Goal: Information Seeking & Learning: Learn about a topic

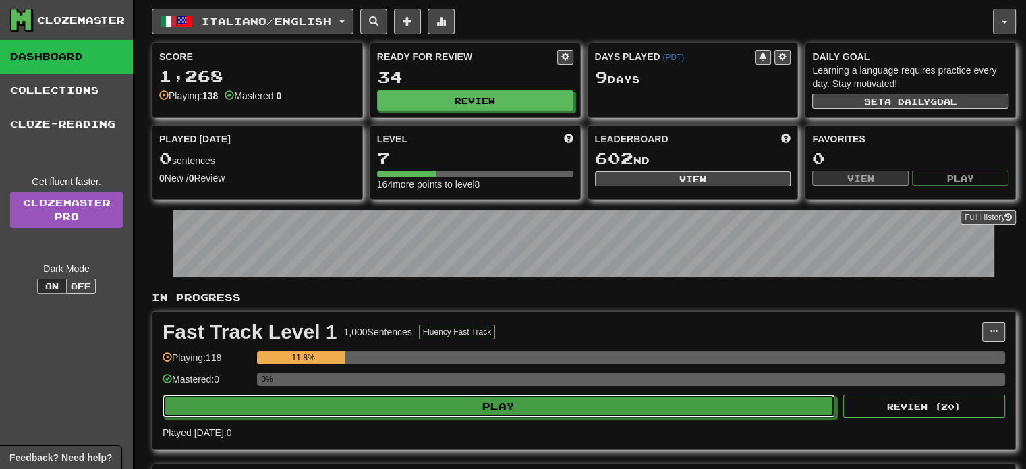
click at [439, 404] on button "Play" at bounding box center [499, 406] width 673 height 23
select select "**"
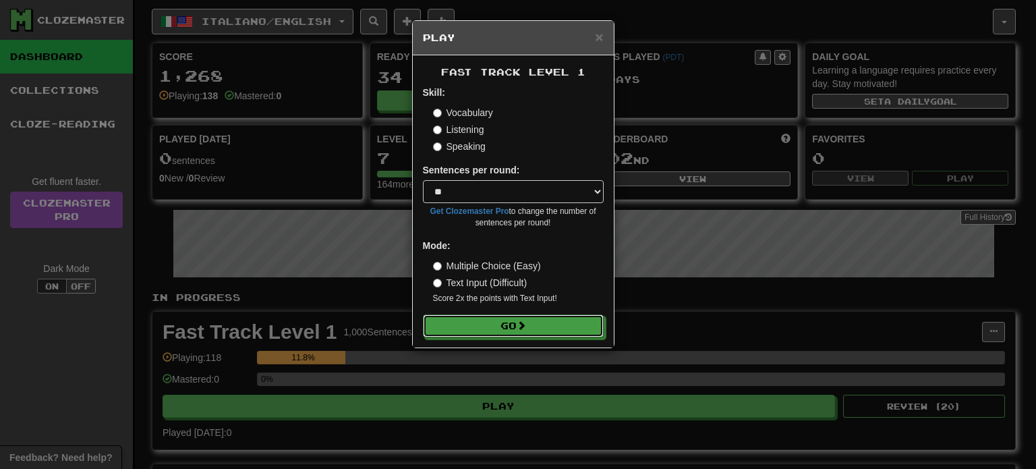
click at [483, 330] on button "Go" at bounding box center [513, 325] width 181 height 23
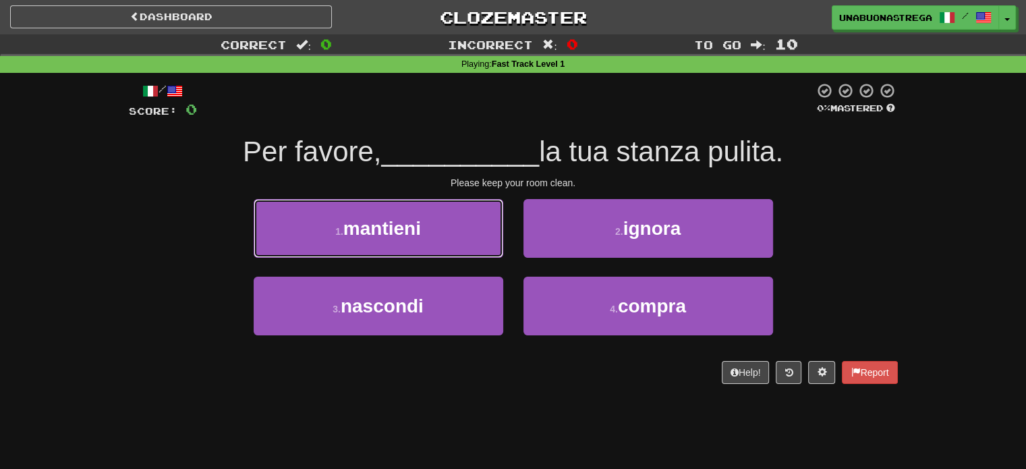
click at [425, 226] on button "1 . mantieni" at bounding box center [379, 228] width 250 height 59
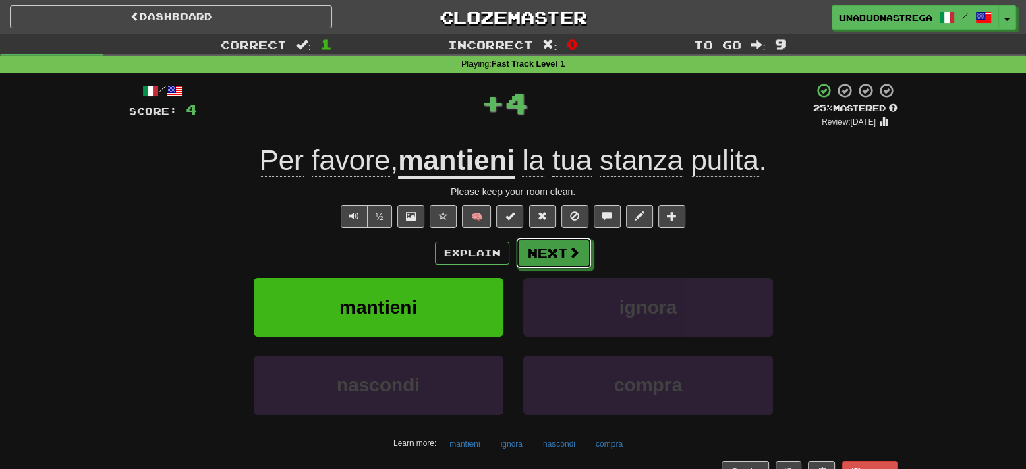
click at [556, 263] on button "Next" at bounding box center [554, 253] width 76 height 31
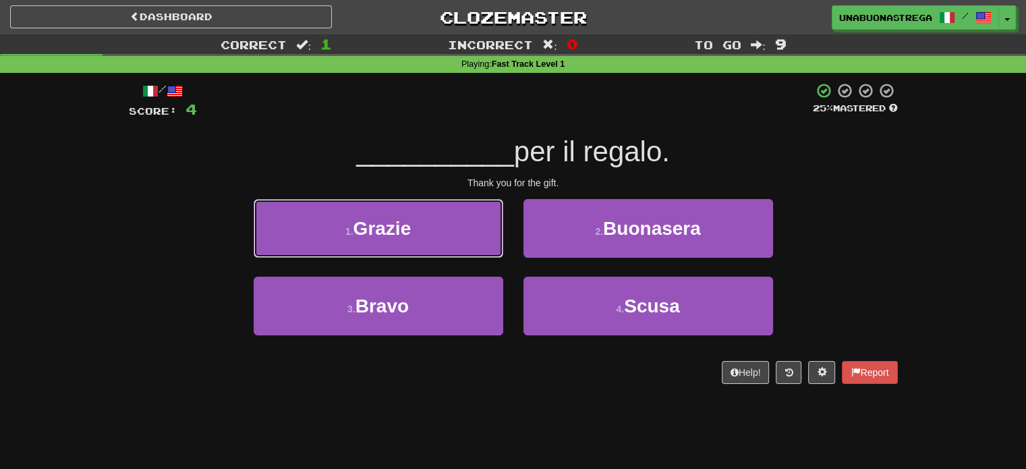
click at [440, 243] on button "1 . Grazie" at bounding box center [379, 228] width 250 height 59
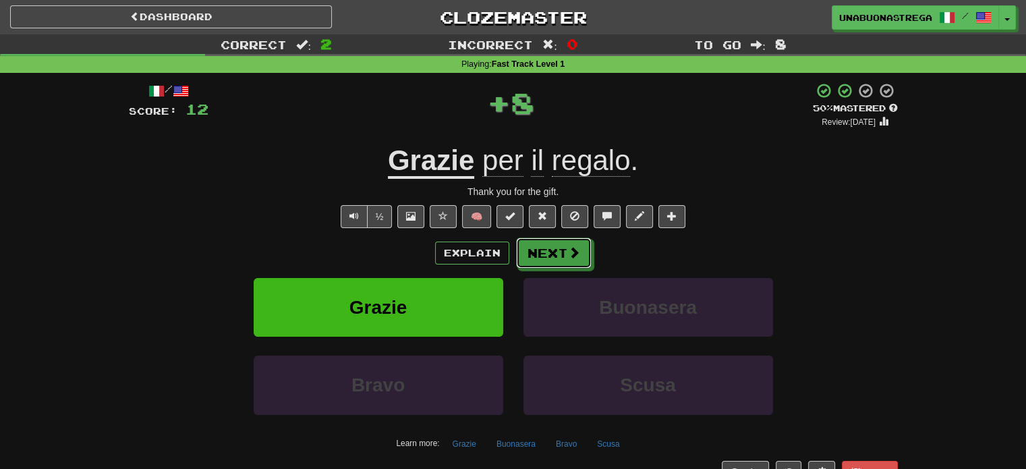
click at [554, 245] on button "Next" at bounding box center [554, 253] width 76 height 31
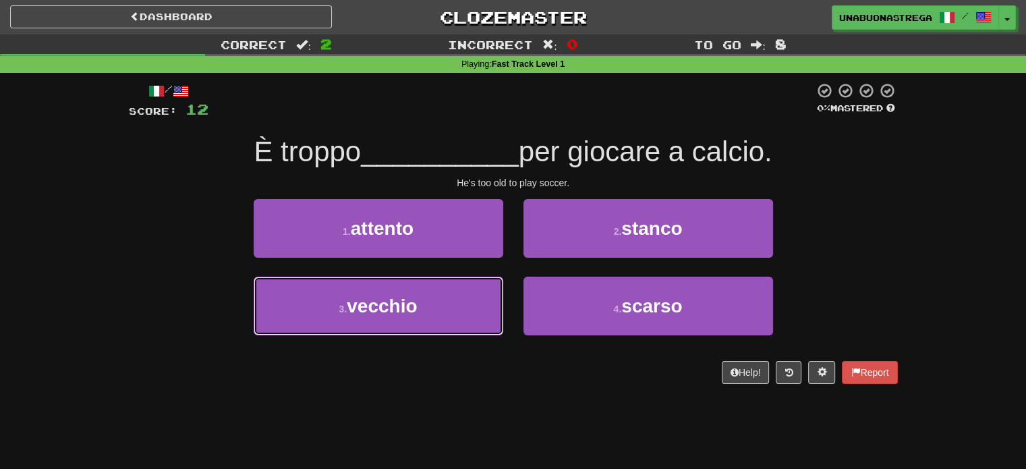
click at [451, 296] on button "3 . vecchio" at bounding box center [379, 306] width 250 height 59
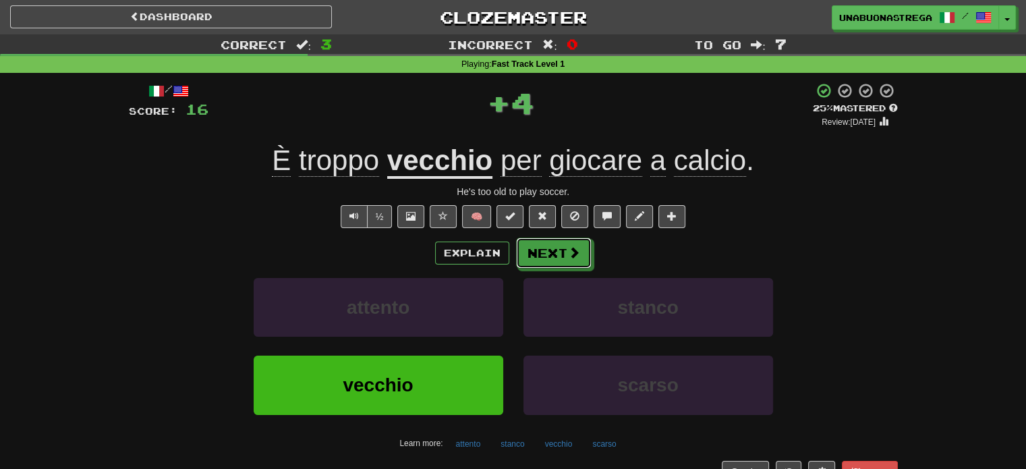
click at [561, 242] on button "Next" at bounding box center [554, 253] width 76 height 31
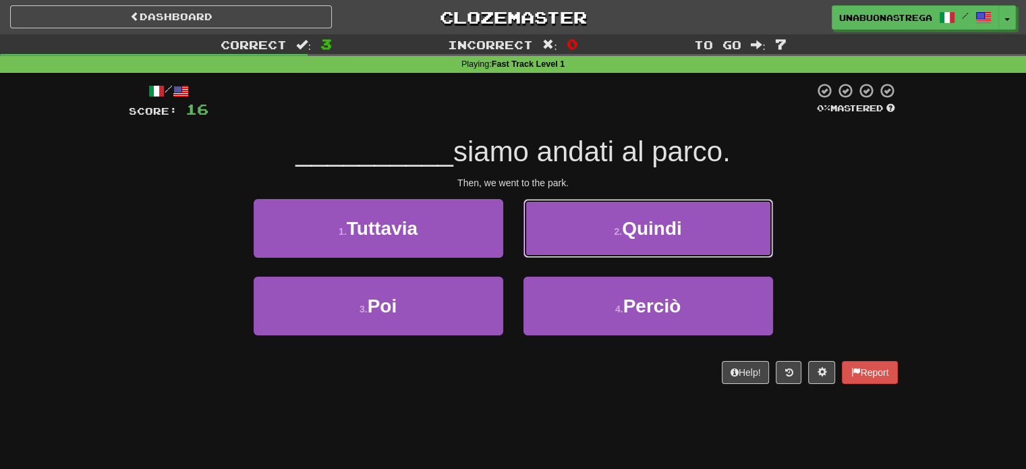
click at [618, 244] on button "2 . Quindi" at bounding box center [649, 228] width 250 height 59
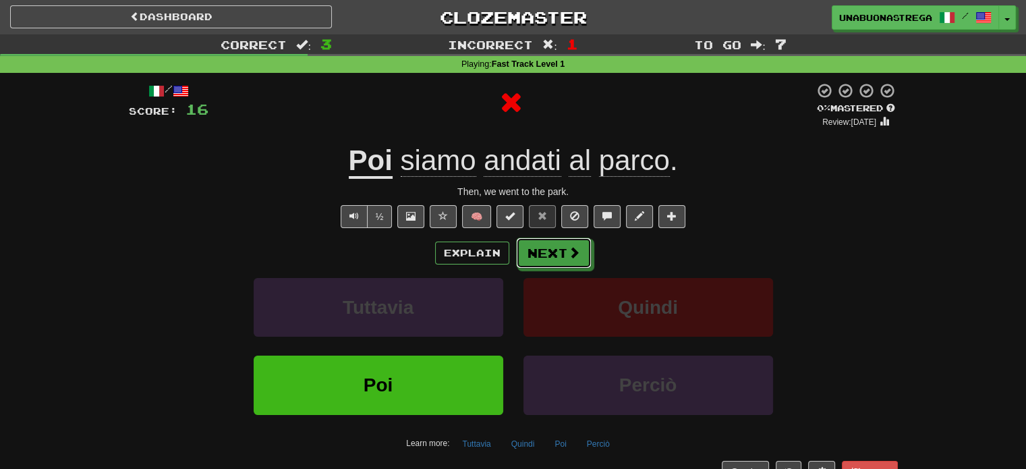
click at [576, 249] on span at bounding box center [574, 252] width 12 height 12
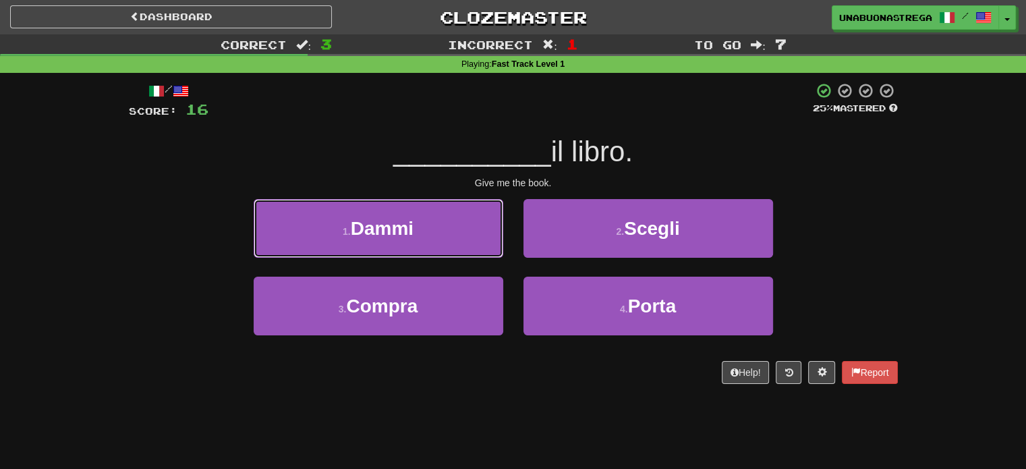
click at [482, 237] on button "1 . Dammi" at bounding box center [379, 228] width 250 height 59
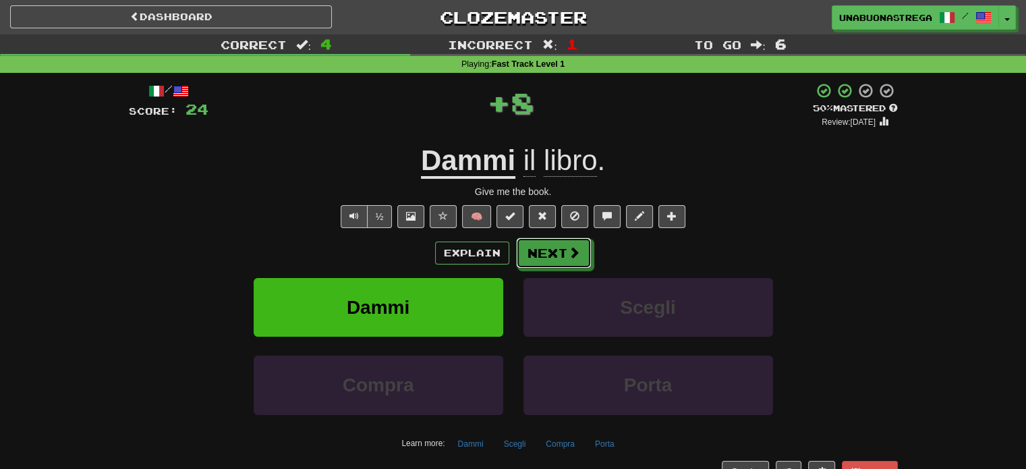
click at [572, 247] on span at bounding box center [574, 252] width 12 height 12
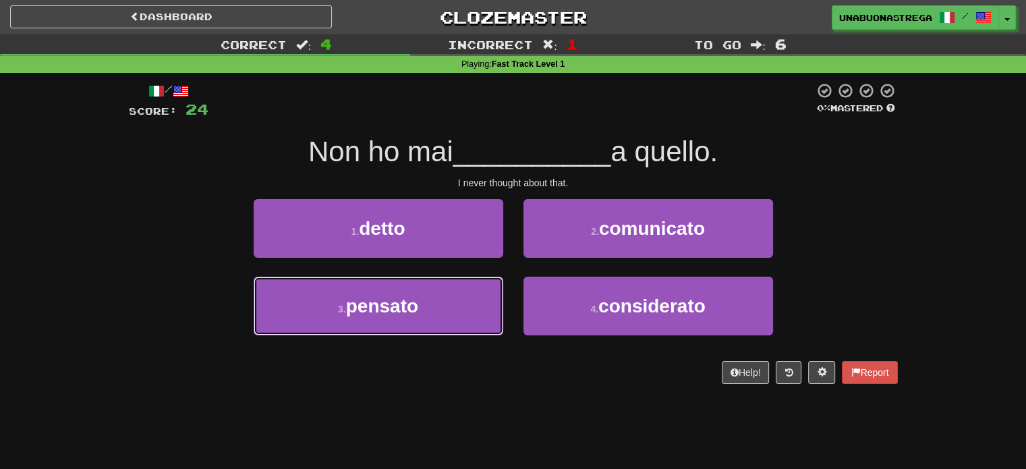
click at [440, 316] on button "3 . pensato" at bounding box center [379, 306] width 250 height 59
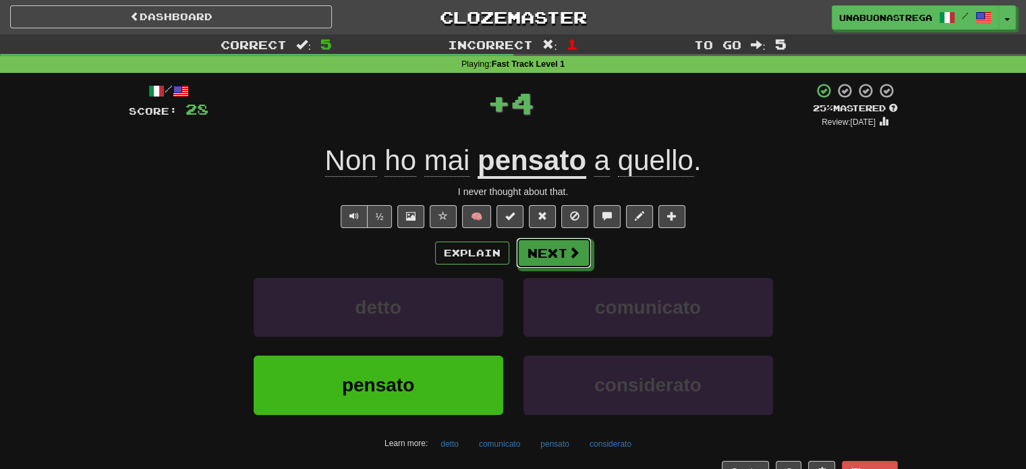
click at [551, 252] on button "Next" at bounding box center [554, 253] width 76 height 31
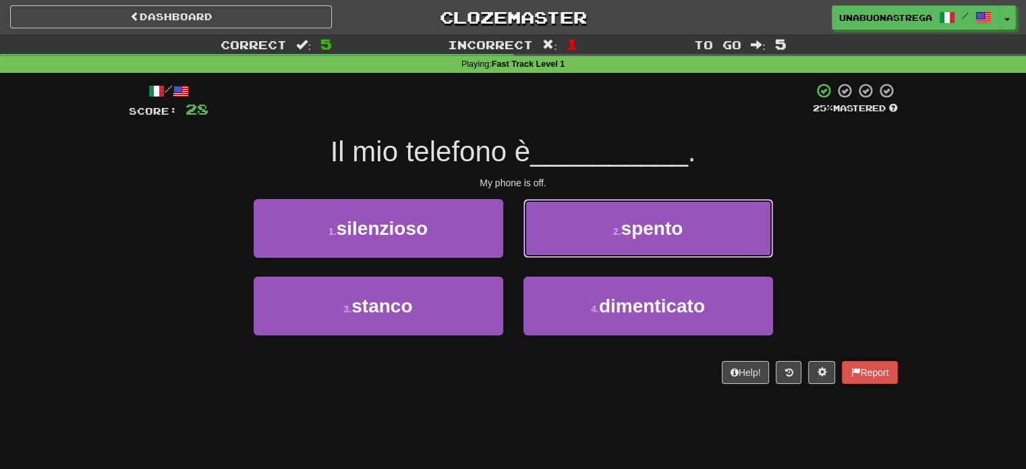
click at [603, 231] on button "2 . spento" at bounding box center [649, 228] width 250 height 59
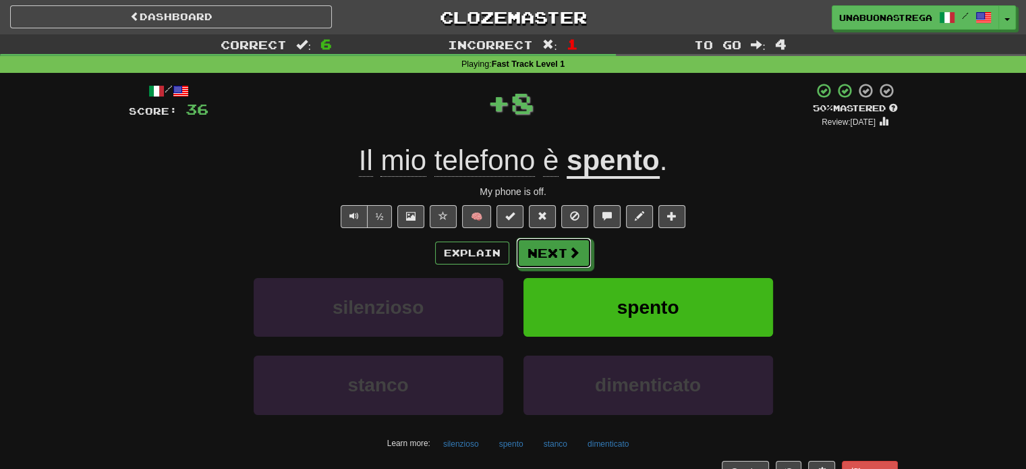
click at [568, 252] on span at bounding box center [574, 252] width 12 height 12
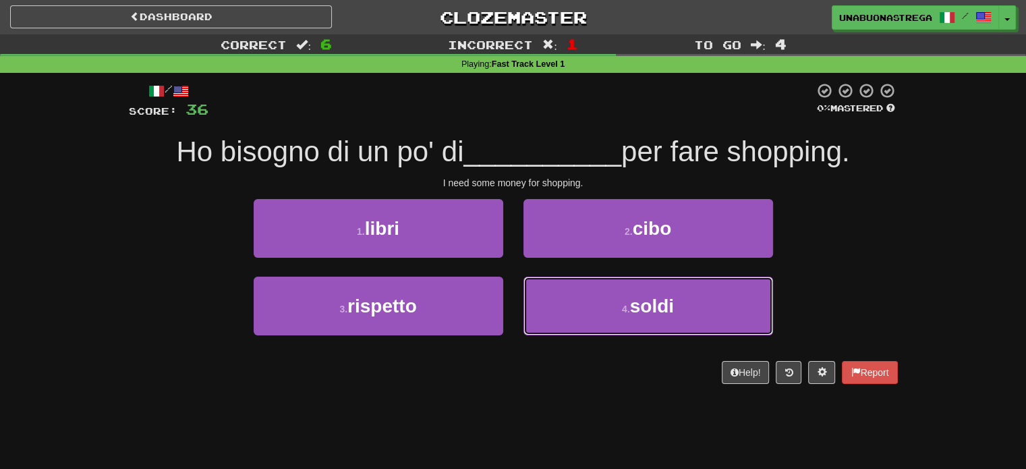
click at [586, 304] on button "4 . soldi" at bounding box center [649, 306] width 250 height 59
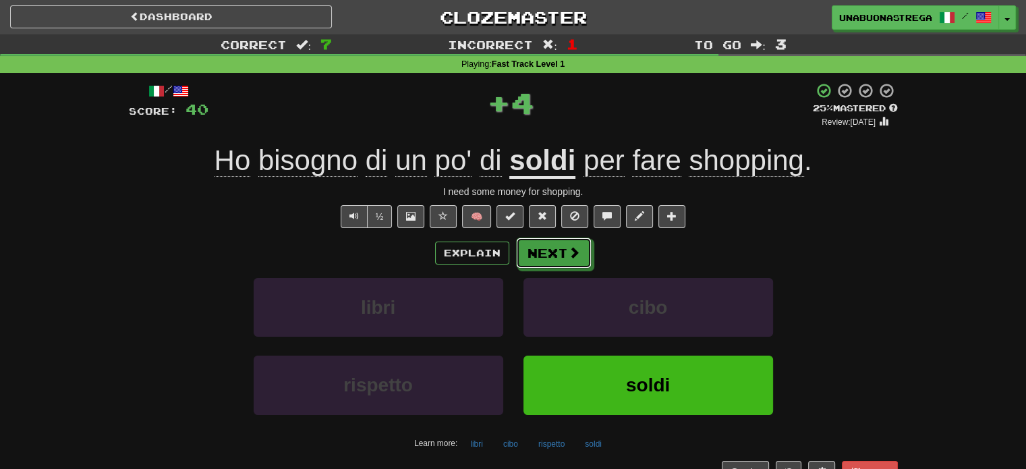
click at [577, 262] on button "Next" at bounding box center [554, 253] width 76 height 31
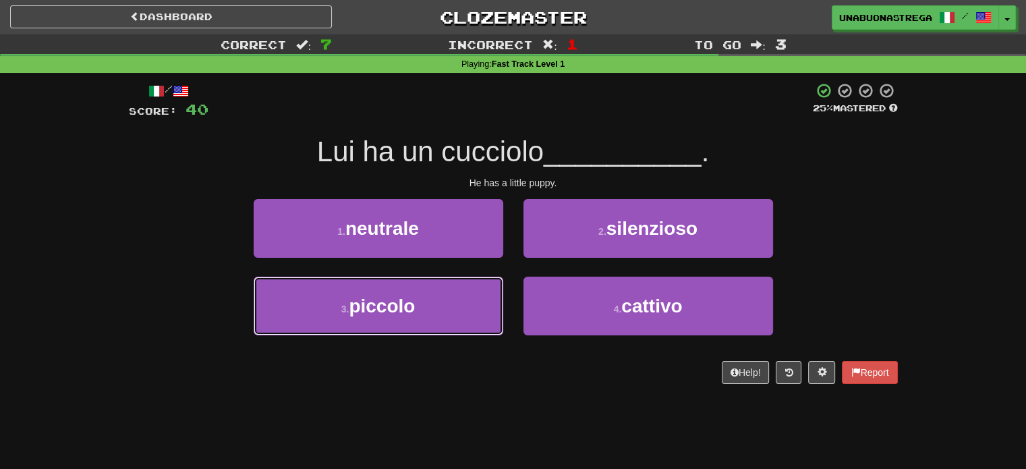
click at [434, 302] on button "3 . piccolo" at bounding box center [379, 306] width 250 height 59
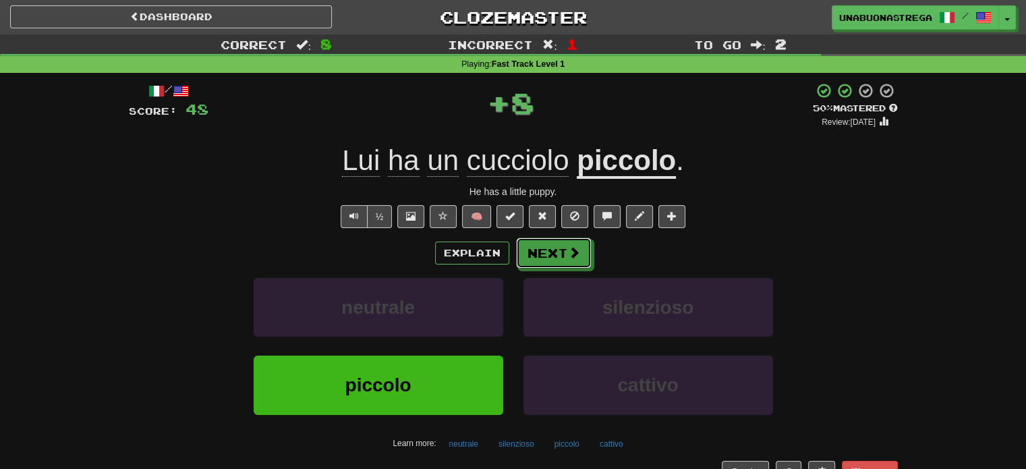
click at [559, 253] on button "Next" at bounding box center [554, 253] width 76 height 31
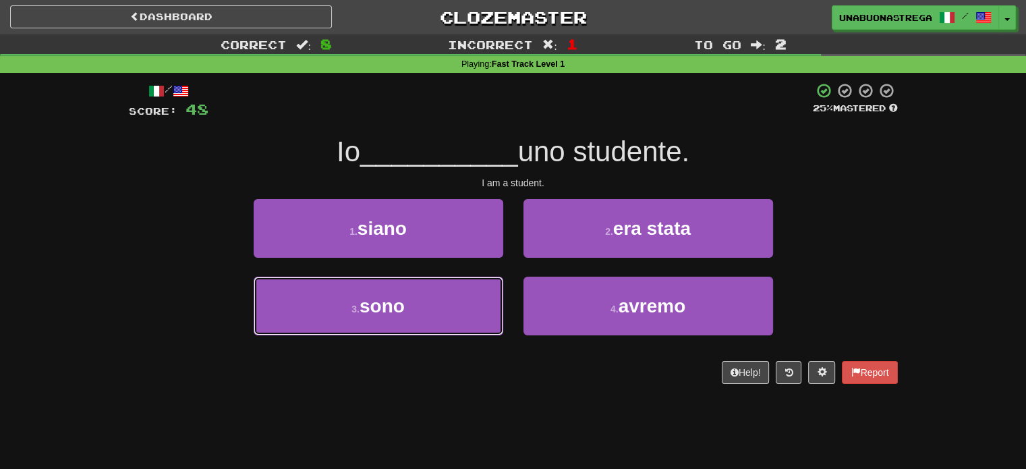
click at [443, 296] on button "3 . sono" at bounding box center [379, 306] width 250 height 59
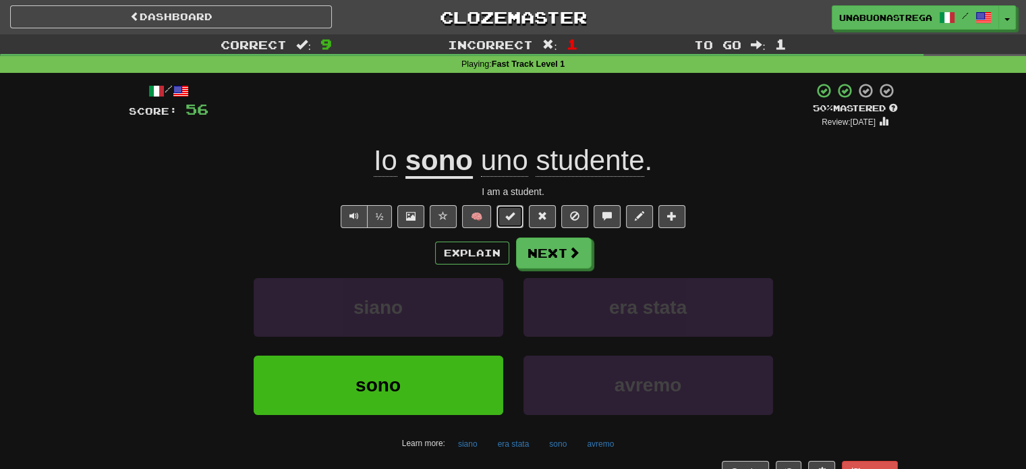
click at [509, 213] on span at bounding box center [509, 215] width 9 height 9
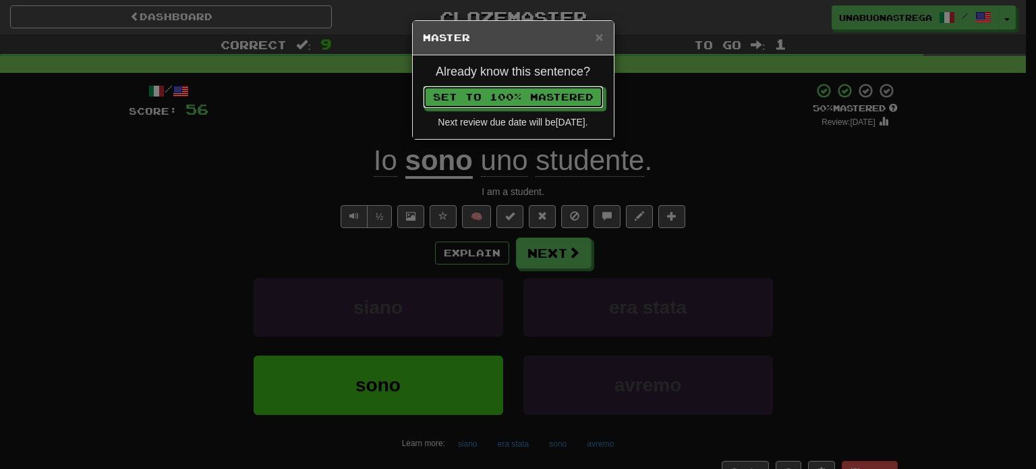
click at [547, 91] on button "Set to 100% Mastered" at bounding box center [513, 97] width 181 height 23
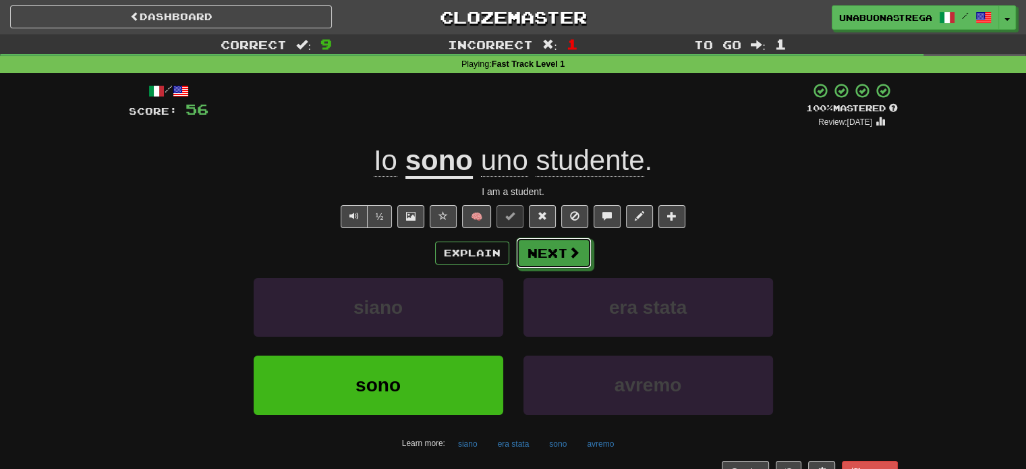
click at [559, 250] on button "Next" at bounding box center [554, 253] width 76 height 31
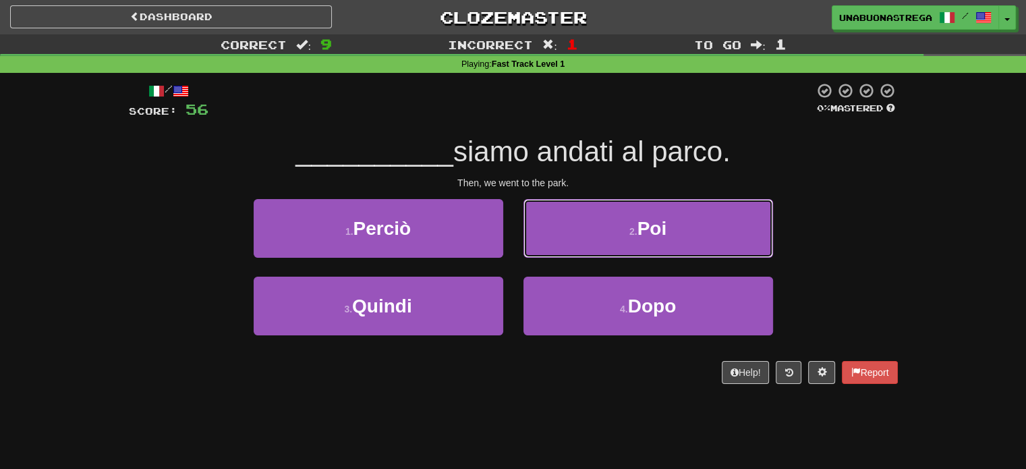
click at [662, 233] on span "Poi" at bounding box center [653, 228] width 30 height 21
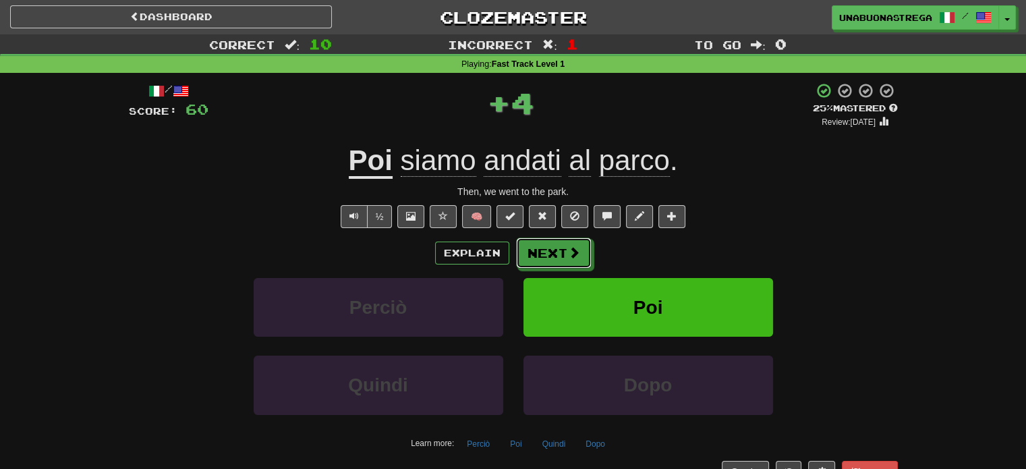
click at [559, 258] on button "Next" at bounding box center [554, 253] width 76 height 31
